Goal: Task Accomplishment & Management: Complete application form

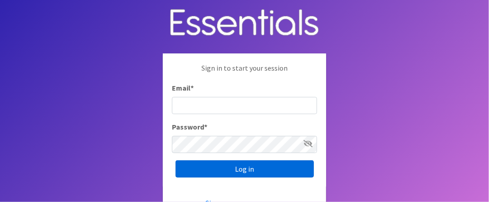
type input "[EMAIL_ADDRESS][DOMAIN_NAME]"
click at [230, 161] on input "Log in" at bounding box center [245, 169] width 138 height 17
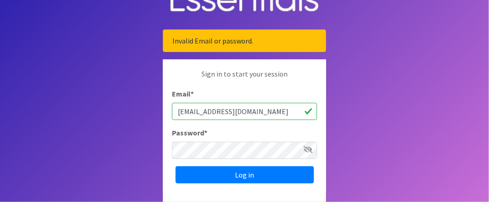
scroll to position [45, 0]
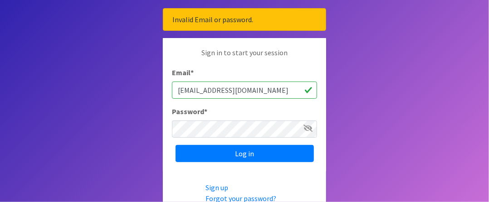
click at [310, 128] on icon at bounding box center [307, 128] width 9 height 7
click at [309, 127] on icon at bounding box center [307, 128] width 9 height 7
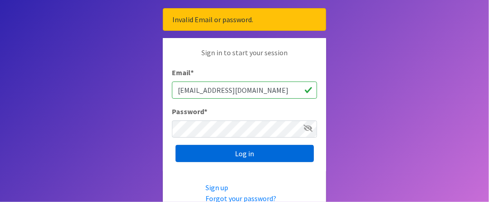
click at [253, 154] on input "Log in" at bounding box center [245, 153] width 138 height 17
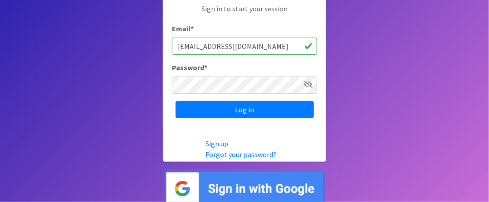
scroll to position [95, 0]
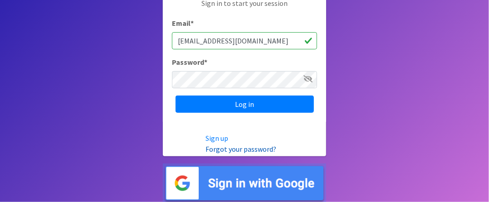
click at [244, 151] on link "Forgot your password?" at bounding box center [241, 149] width 71 height 9
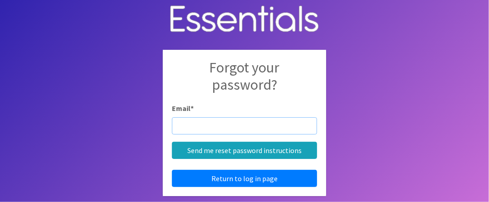
scroll to position [4, 0]
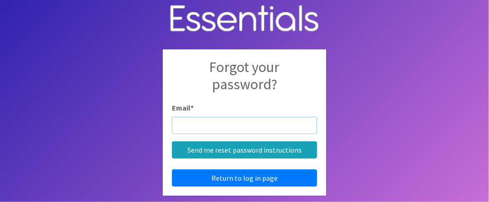
click at [180, 124] on input "Email *" at bounding box center [244, 125] width 145 height 17
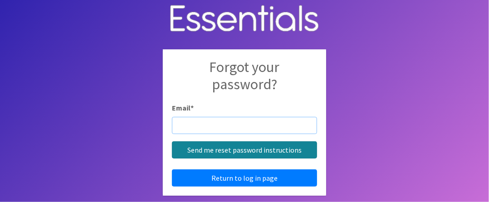
type input "[EMAIL_ADDRESS][DOMAIN_NAME]"
click at [230, 152] on input "Send me reset password instructions" at bounding box center [244, 150] width 145 height 17
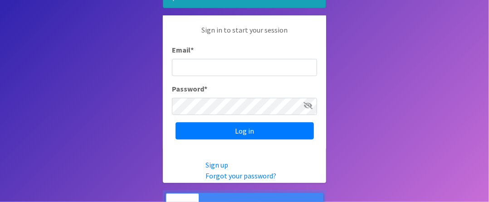
scroll to position [91, 0]
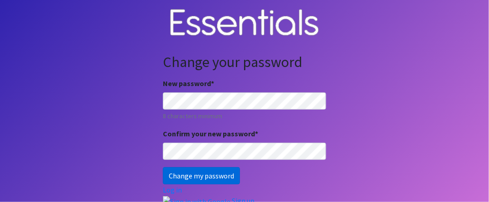
click at [191, 176] on input "Change my password" at bounding box center [201, 175] width 77 height 17
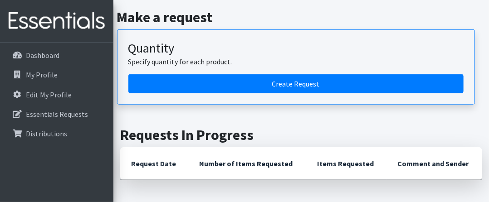
scroll to position [272, 0]
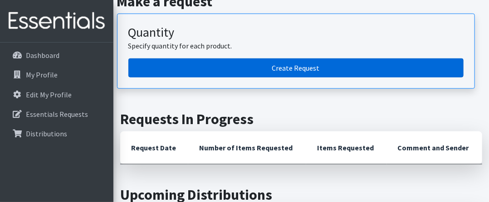
click at [285, 67] on link "Create Request" at bounding box center [295, 68] width 335 height 19
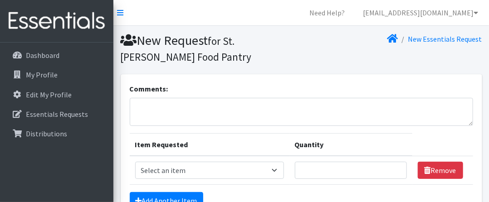
scroll to position [45, 0]
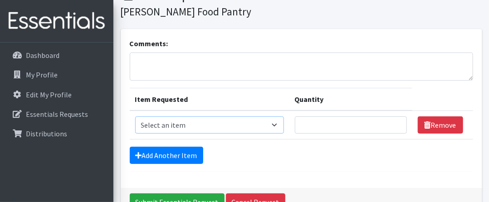
click at [266, 126] on select "Select an item 2/3 T pull-up package 3/4 T pull-up package 4/5 T pull-up packag…" at bounding box center [209, 125] width 149 height 17
select select "15160"
click at [135, 117] on select "Select an item 2/3 T pull-up package 3/4 T pull-up package 4/5 T pull-up packag…" at bounding box center [209, 125] width 149 height 17
click at [298, 127] on input "Quantity" at bounding box center [351, 125] width 112 height 17
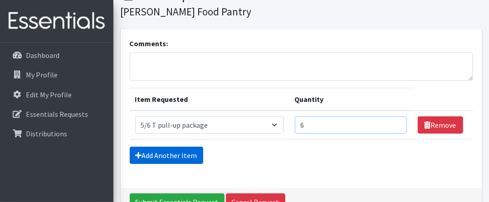
type input "6"
click at [170, 153] on link "Add Another Item" at bounding box center [166, 155] width 73 height 17
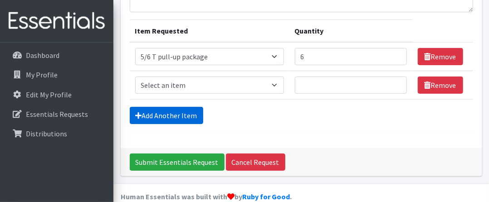
scroll to position [128, 0]
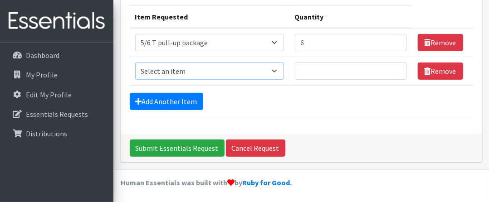
click at [272, 70] on select "Select an item 2/3 T pull-up package 3/4 T pull-up package 4/5 T pull-up packag…" at bounding box center [209, 71] width 149 height 17
select select "15156"
click at [135, 63] on select "Select an item 2/3 T pull-up package 3/4 T pull-up package 4/5 T pull-up packag…" at bounding box center [209, 71] width 149 height 17
click at [308, 74] on input "Quantity" at bounding box center [351, 71] width 112 height 17
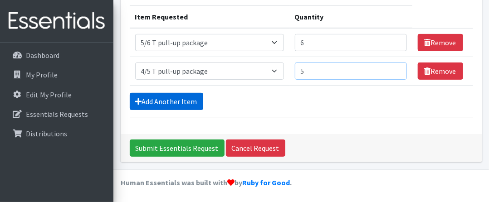
type input "5"
click at [158, 103] on link "Add Another Item" at bounding box center [166, 101] width 73 height 17
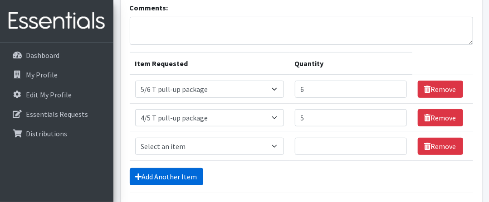
scroll to position [65, 0]
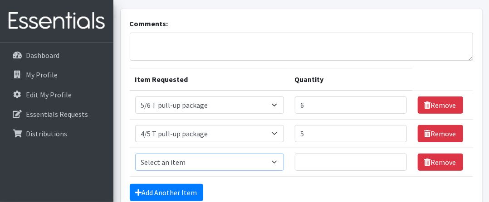
click at [271, 159] on select "Select an item 2/3 T pull-up package 3/4 T pull-up package 4/5 T pull-up packag…" at bounding box center [209, 162] width 149 height 17
click at [135, 154] on select "Select an item 2/3 T pull-up package 3/4 T pull-up package 4/5 T pull-up packag…" at bounding box center [209, 162] width 149 height 17
click at [272, 161] on select "Select an item 2/3 T pull-up package 3/4 T pull-up package 4/5 T pull-up packag…" at bounding box center [209, 162] width 149 height 17
select select "15155"
click at [135, 154] on select "Select an item 2/3 T pull-up package 3/4 T pull-up package 4/5 T pull-up packag…" at bounding box center [209, 162] width 149 height 17
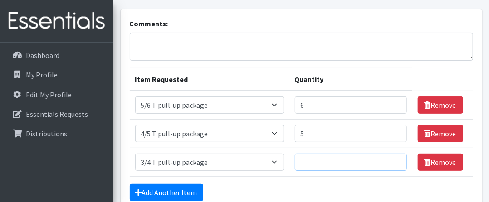
click at [296, 161] on input "Quantity" at bounding box center [351, 162] width 112 height 17
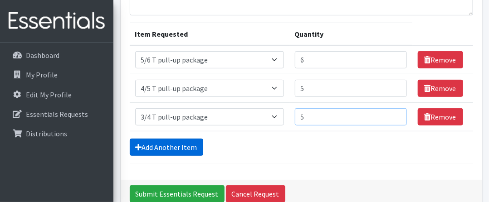
type input "5"
click at [185, 148] on link "Add Another Item" at bounding box center [166, 147] width 73 height 17
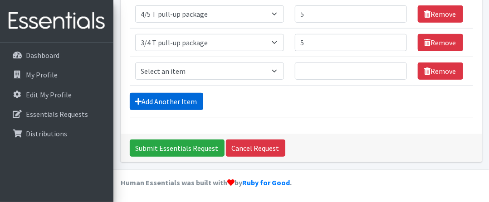
click at [172, 101] on link "Add Another Item" at bounding box center [166, 101] width 73 height 17
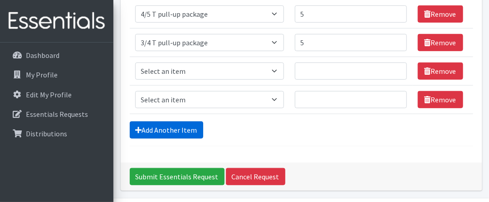
scroll to position [213, 0]
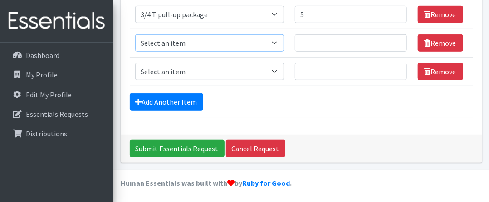
click at [270, 42] on select "Select an item 2/3 T pull-up package 3/4 T pull-up package 4/5 T pull-up packag…" at bounding box center [209, 42] width 149 height 17
select select "15149"
click at [135, 34] on select "Select an item 2/3 T pull-up package 3/4 T pull-up package 4/5 T pull-up packag…" at bounding box center [209, 42] width 149 height 17
click at [267, 70] on select "Select an item 2/3 T pull-up package 3/4 T pull-up package 4/5 T pull-up packag…" at bounding box center [209, 71] width 149 height 17
click at [271, 71] on select "Select an item 2/3 T pull-up package 3/4 T pull-up package 4/5 T pull-up packag…" at bounding box center [209, 71] width 149 height 17
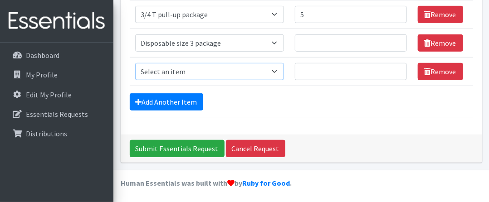
click at [271, 71] on select "Select an item 2/3 T pull-up package 3/4 T pull-up package 4/5 T pull-up packag…" at bounding box center [209, 71] width 149 height 17
select select "15147"
click at [135, 63] on select "Select an item 2/3 T pull-up package 3/4 T pull-up package 4/5 T pull-up packag…" at bounding box center [209, 71] width 149 height 17
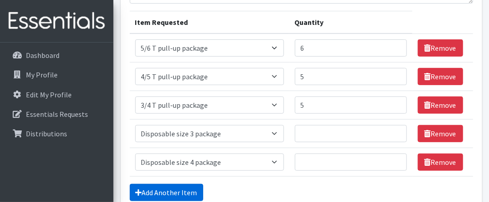
click at [183, 190] on link "Add Another Item" at bounding box center [166, 192] width 73 height 17
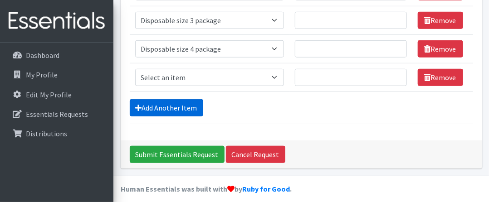
scroll to position [242, 0]
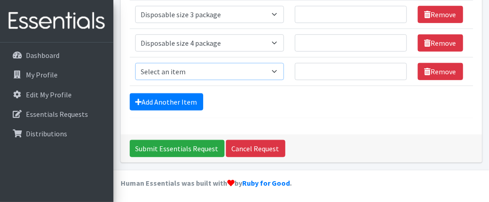
drag, startPoint x: 274, startPoint y: 65, endPoint x: 263, endPoint y: 76, distance: 15.4
click at [274, 65] on select "Select an item 2/3 T pull-up package 3/4 T pull-up package 4/5 T pull-up packag…" at bounding box center [209, 71] width 149 height 17
select select "15148"
click at [135, 63] on select "Select an item 2/3 T pull-up package 3/4 T pull-up package 4/5 T pull-up packag…" at bounding box center [209, 71] width 149 height 17
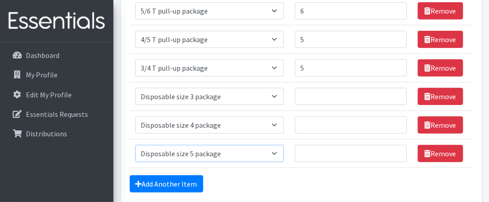
scroll to position [151, 0]
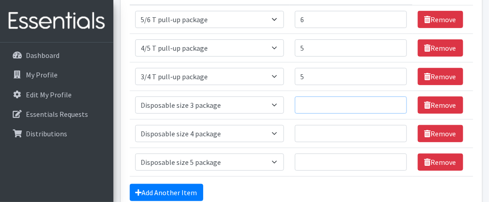
click at [299, 108] on input "Quantity" at bounding box center [351, 105] width 112 height 17
type input "6"
click at [302, 129] on input "Quantity" at bounding box center [351, 133] width 112 height 17
type input "6"
click at [304, 161] on input "Quantity" at bounding box center [351, 162] width 112 height 17
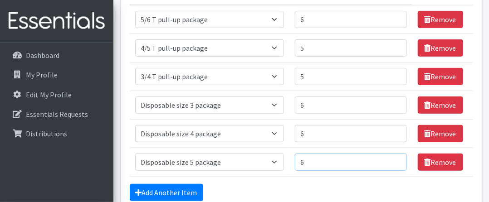
scroll to position [196, 0]
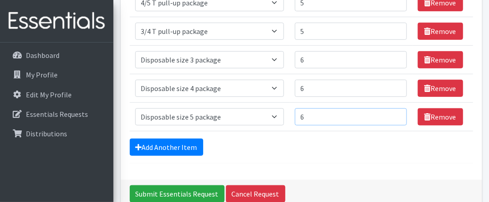
type input "6"
click at [349, 163] on hr at bounding box center [301, 163] width 343 height 0
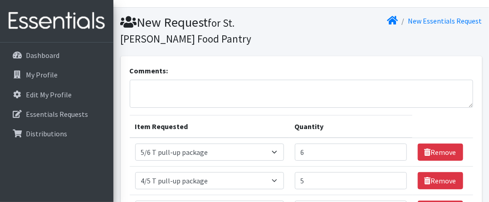
scroll to position [0, 0]
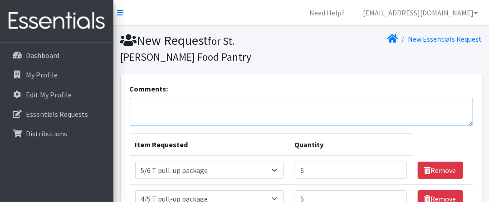
click at [143, 107] on textarea "Comments:" at bounding box center [301, 112] width 343 height 28
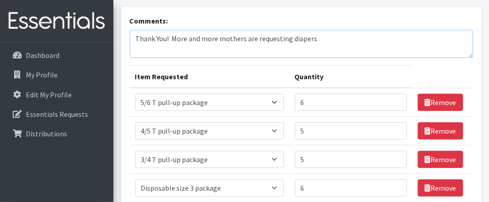
scroll to position [45, 0]
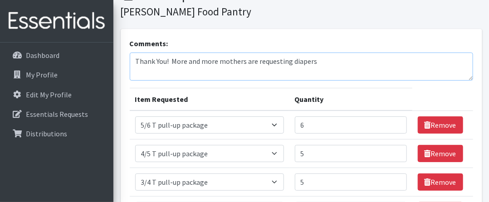
drag, startPoint x: 315, startPoint y: 61, endPoint x: 292, endPoint y: 61, distance: 22.7
click at [292, 61] on textarea "Thank You! More and more mothers are requesting diapers" at bounding box center [301, 67] width 343 height 28
drag, startPoint x: 315, startPoint y: 61, endPoint x: 338, endPoint y: 64, distance: 23.3
click at [314, 61] on textarea "Thank You! More and more mothers are requesting diapers" at bounding box center [301, 67] width 343 height 28
click at [332, 70] on textarea "Thank You! More and more mothers are requesting diapers" at bounding box center [301, 67] width 343 height 28
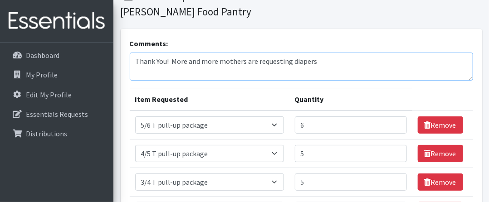
click at [302, 59] on textarea "Thank You! More and more mothers are requesting diapers" at bounding box center [301, 67] width 343 height 28
click at [291, 64] on textarea "Thank You! More and more mothers are requesting dipers" at bounding box center [301, 67] width 343 height 28
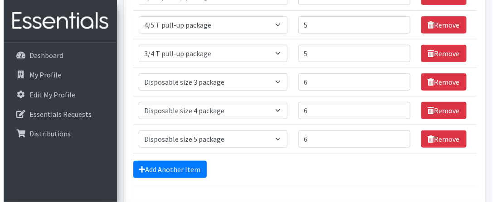
scroll to position [242, 0]
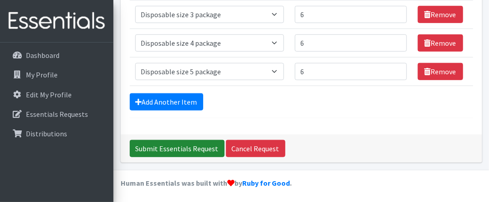
type textarea "Thank You! More and more mothers are requesting diapers."
click at [189, 150] on input "Submit Essentials Request" at bounding box center [177, 148] width 95 height 17
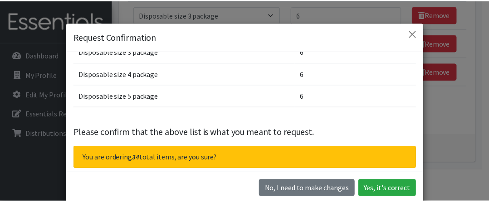
scroll to position [117, 0]
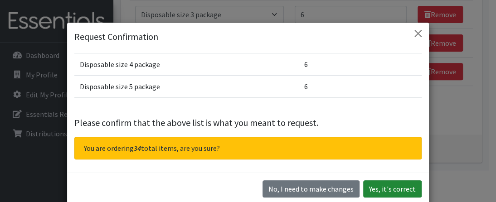
click at [384, 188] on button "Yes, it's correct" at bounding box center [392, 189] width 59 height 17
